Goal: Find specific page/section

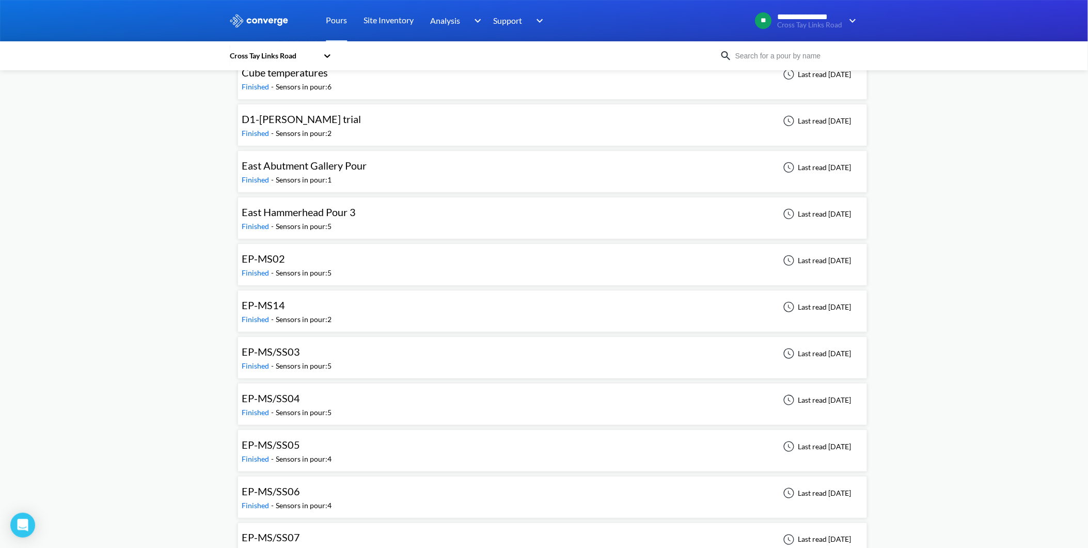
scroll to position [172, 0]
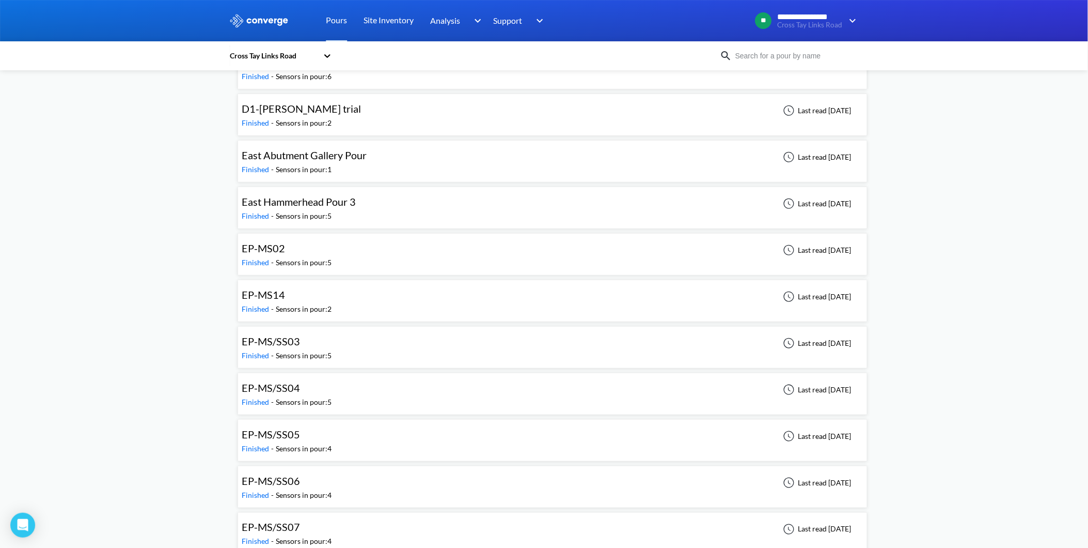
click at [275, 386] on span "EP-MS/SS04" at bounding box center [271, 387] width 58 height 12
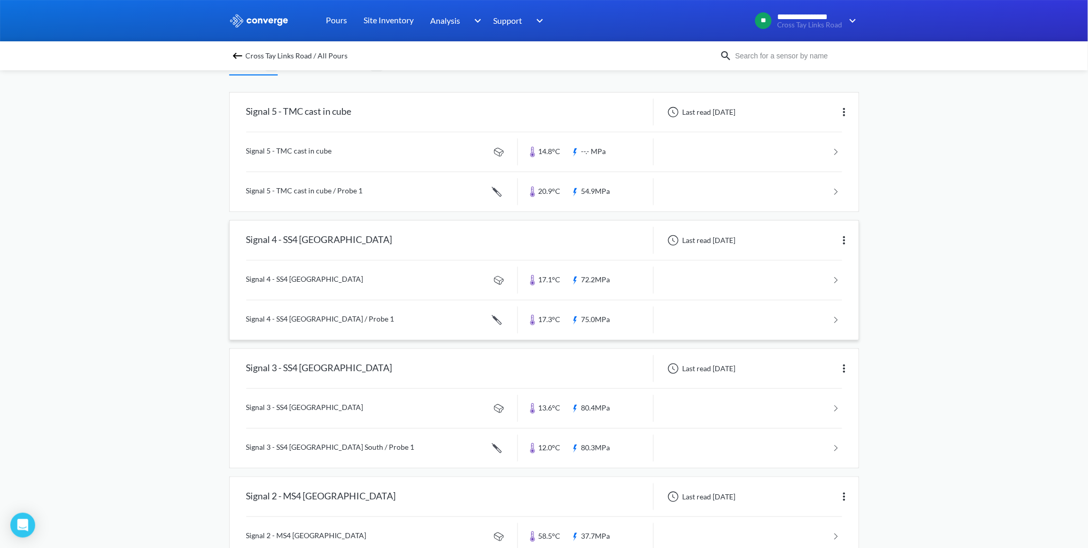
scroll to position [115, 0]
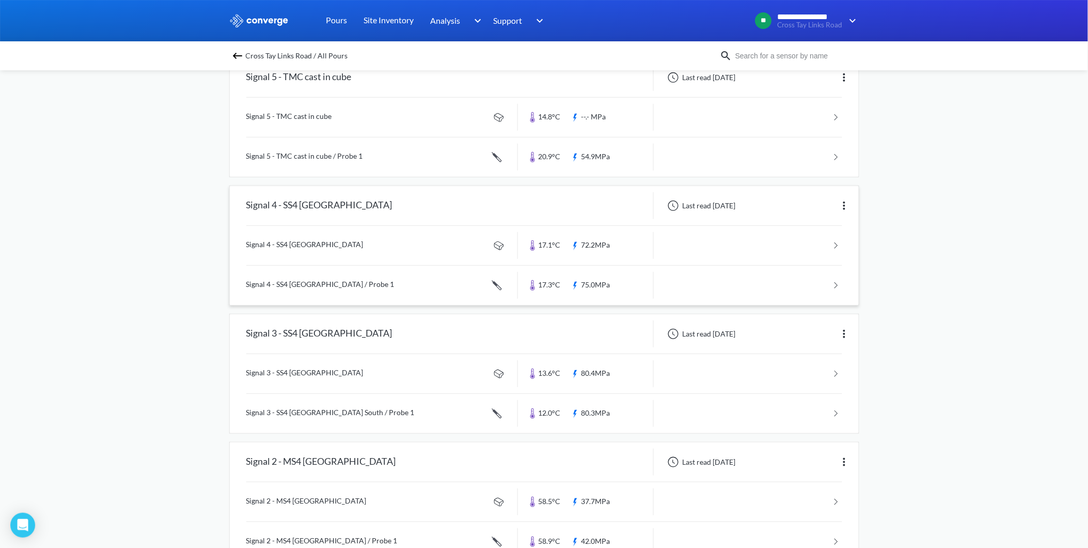
click at [324, 283] on link at bounding box center [544, 284] width 596 height 39
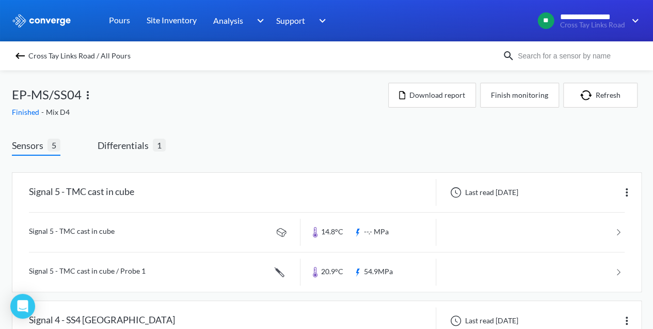
click at [24, 54] on img at bounding box center [20, 56] width 12 height 12
